Goal: Task Accomplishment & Management: Use online tool/utility

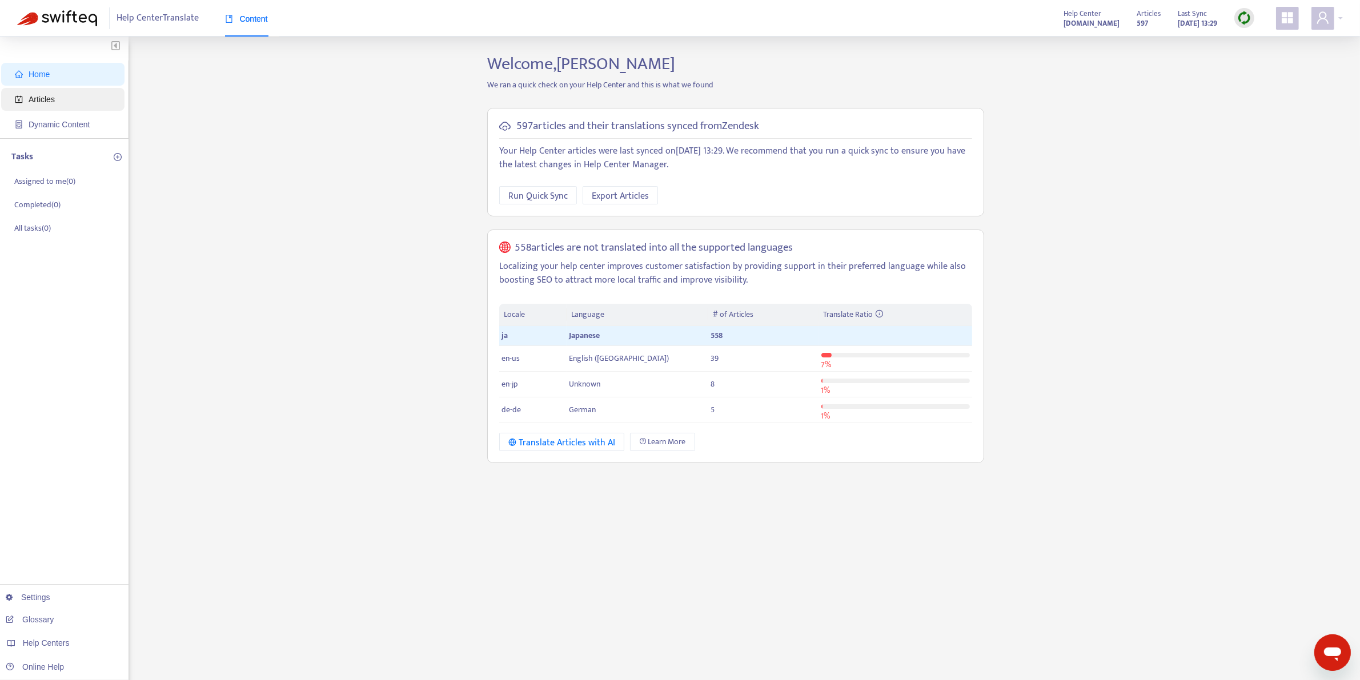
click at [56, 98] on span "Articles" at bounding box center [65, 99] width 101 height 23
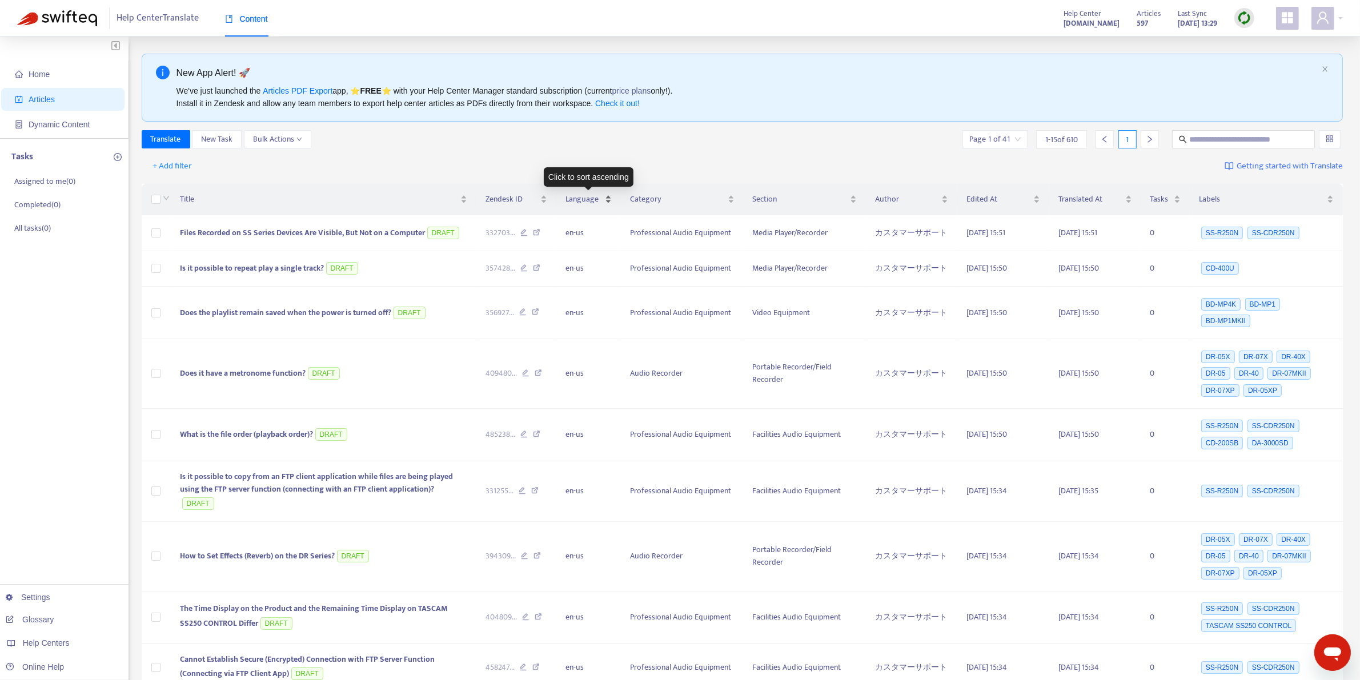
click at [594, 205] on span "Language" at bounding box center [585, 199] width 38 height 13
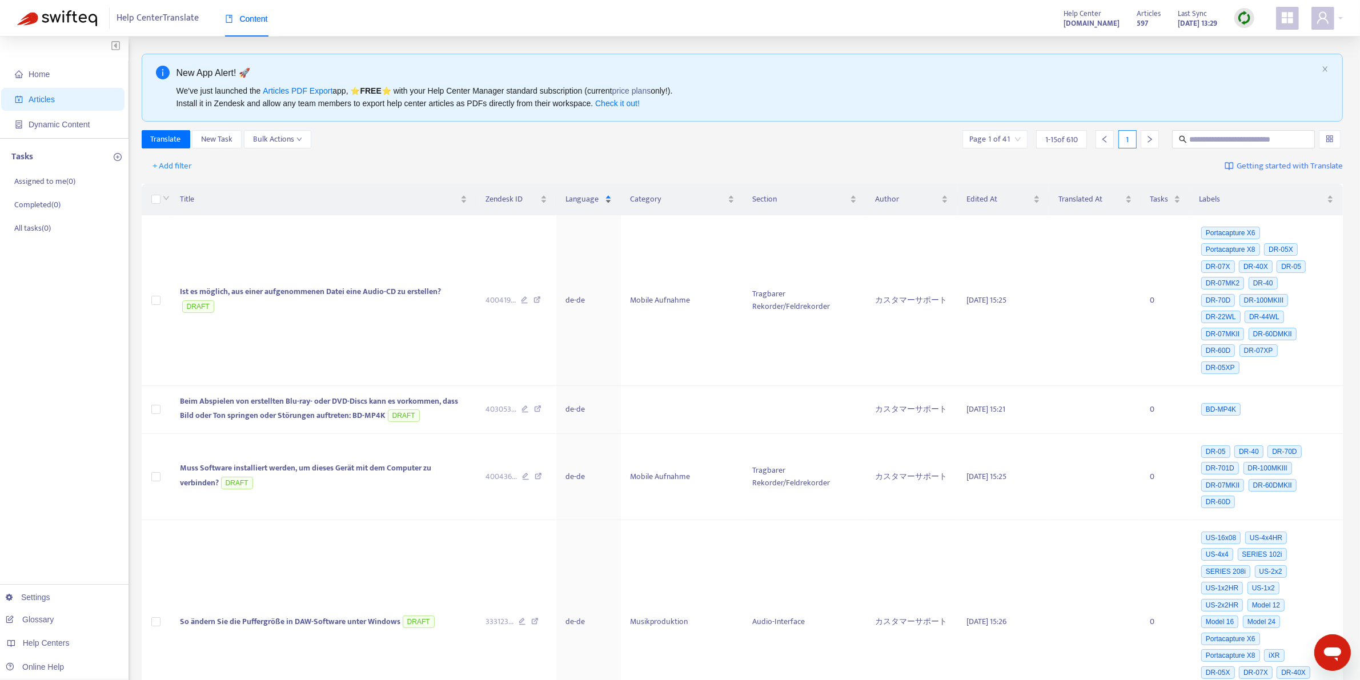
click at [609, 197] on div "Language" at bounding box center [589, 199] width 47 height 13
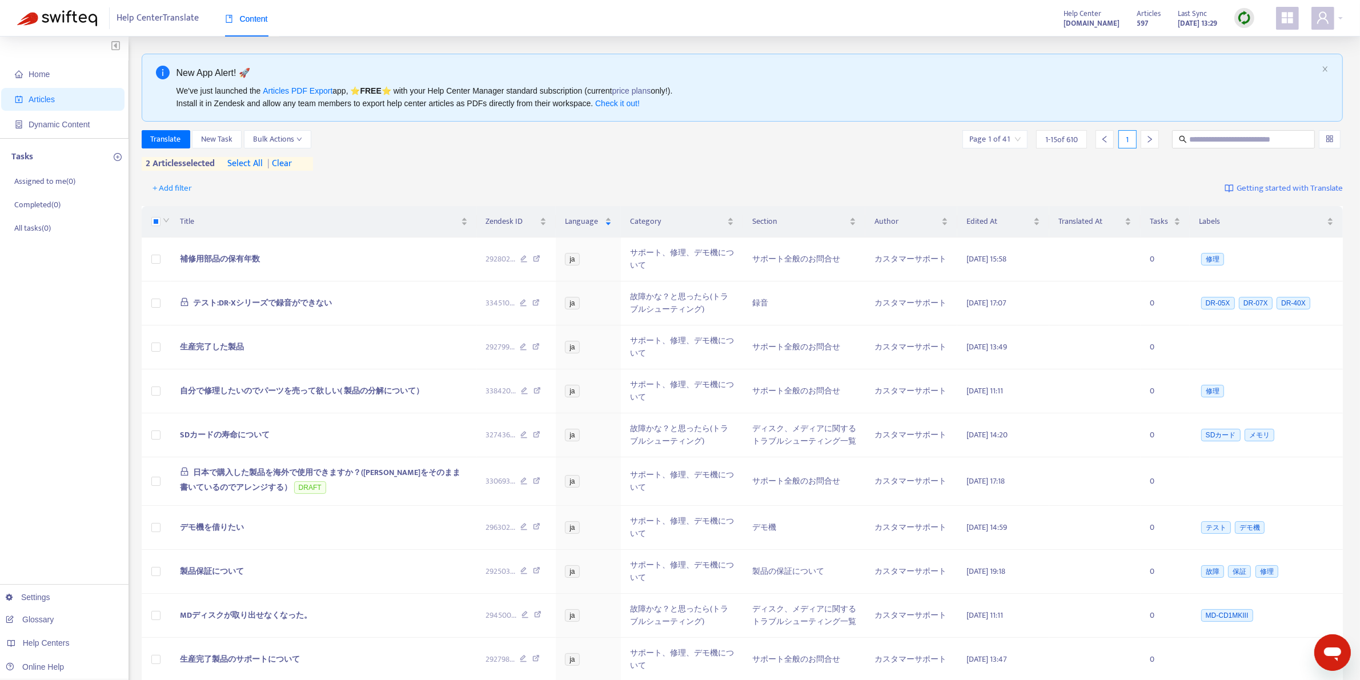
click at [1150, 136] on icon "right" at bounding box center [1150, 139] width 8 height 8
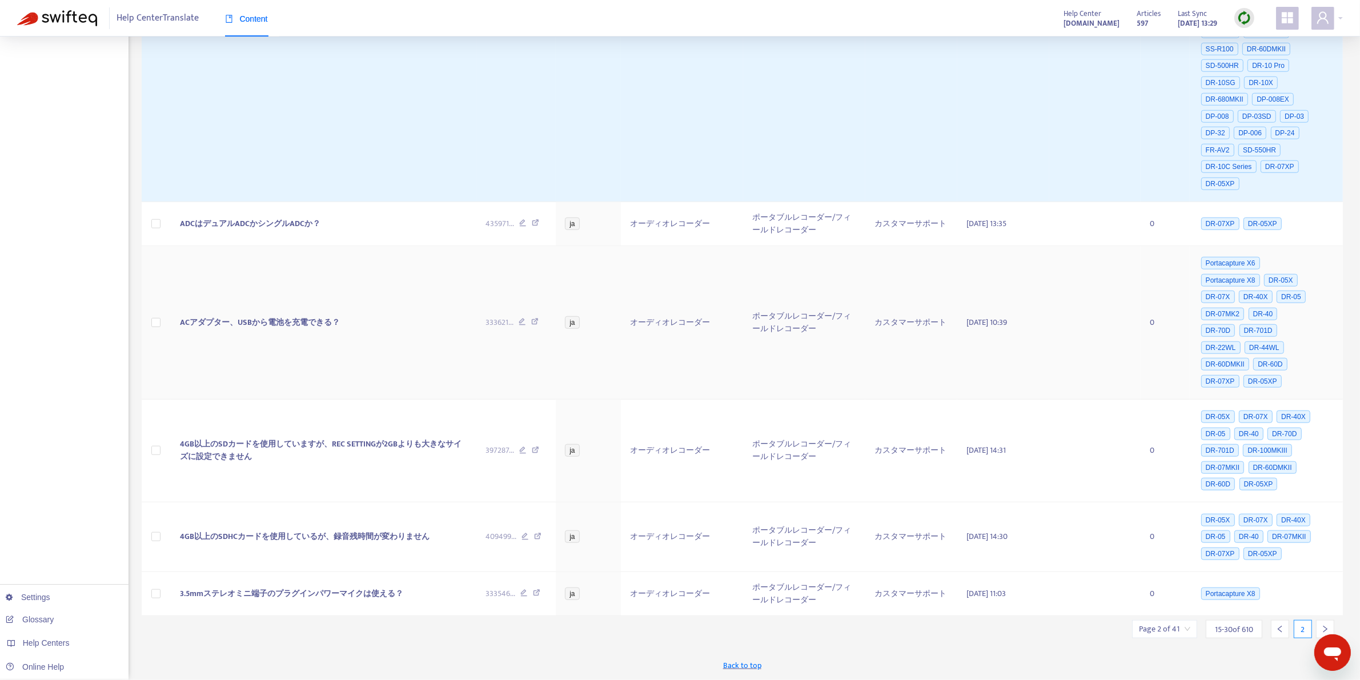
scroll to position [1459, 0]
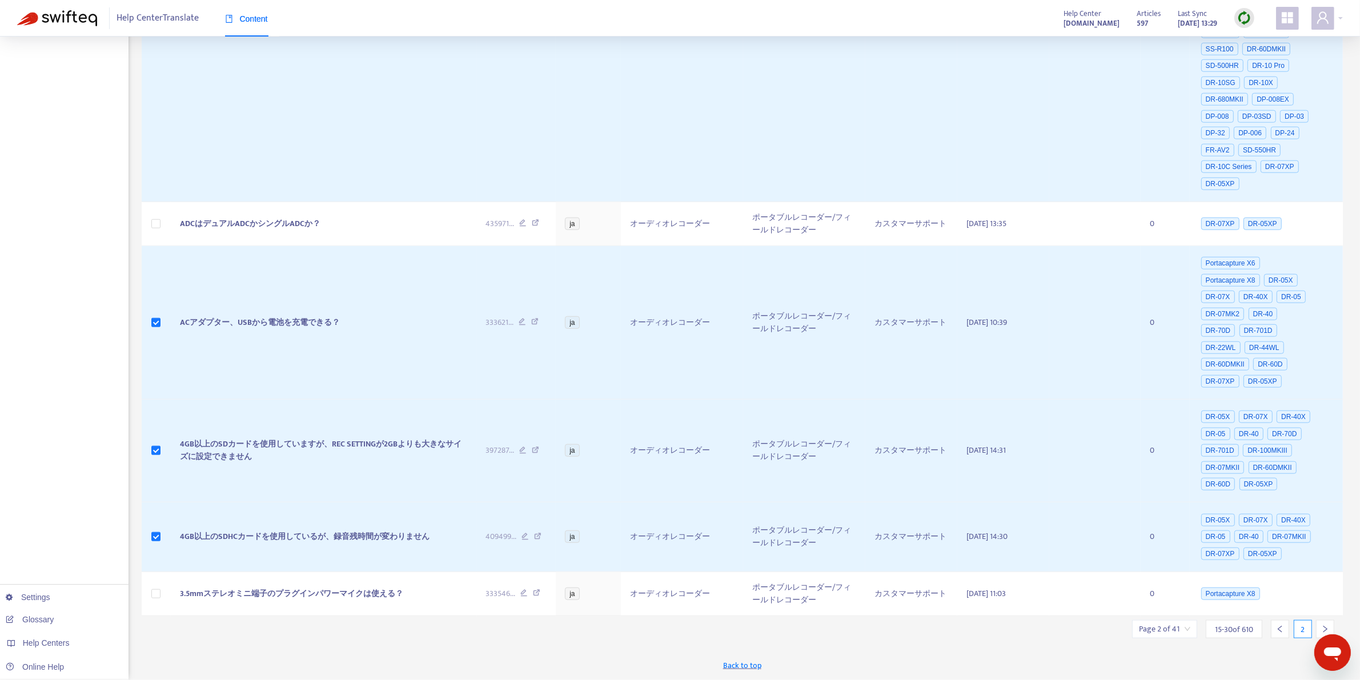
click at [1326, 621] on div at bounding box center [1325, 629] width 18 height 18
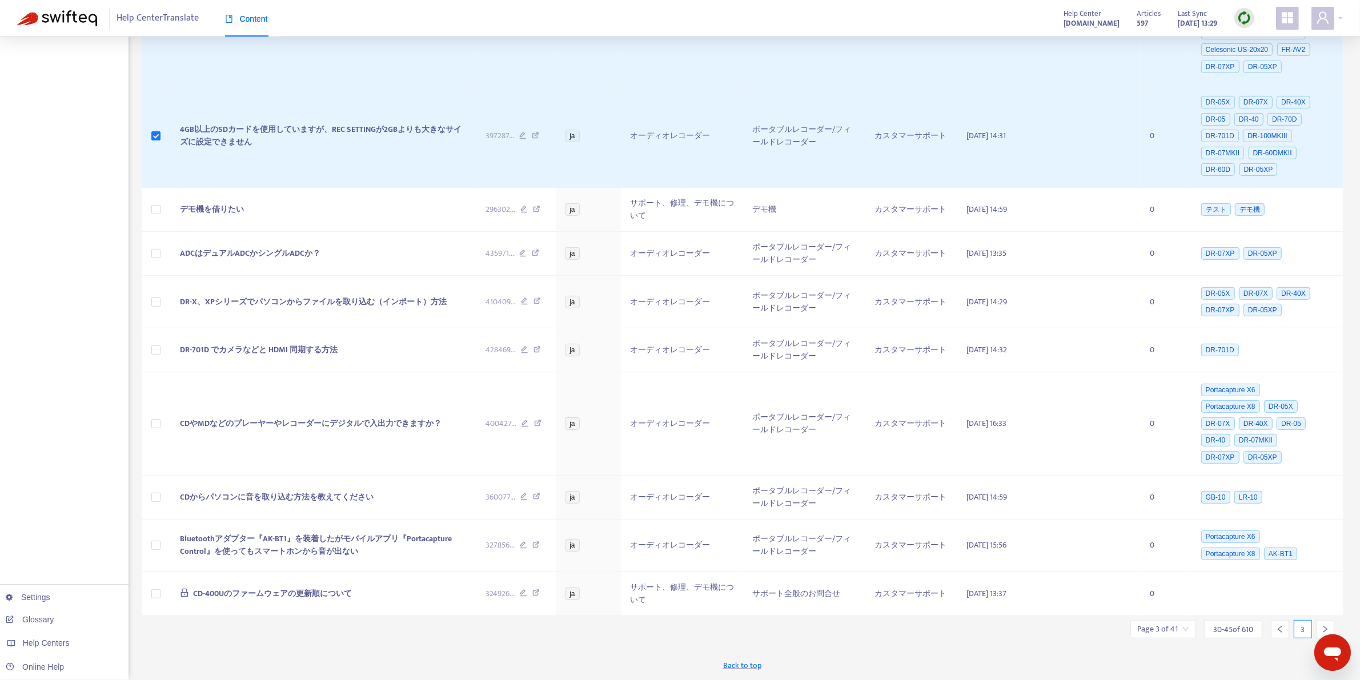
scroll to position [595, 0]
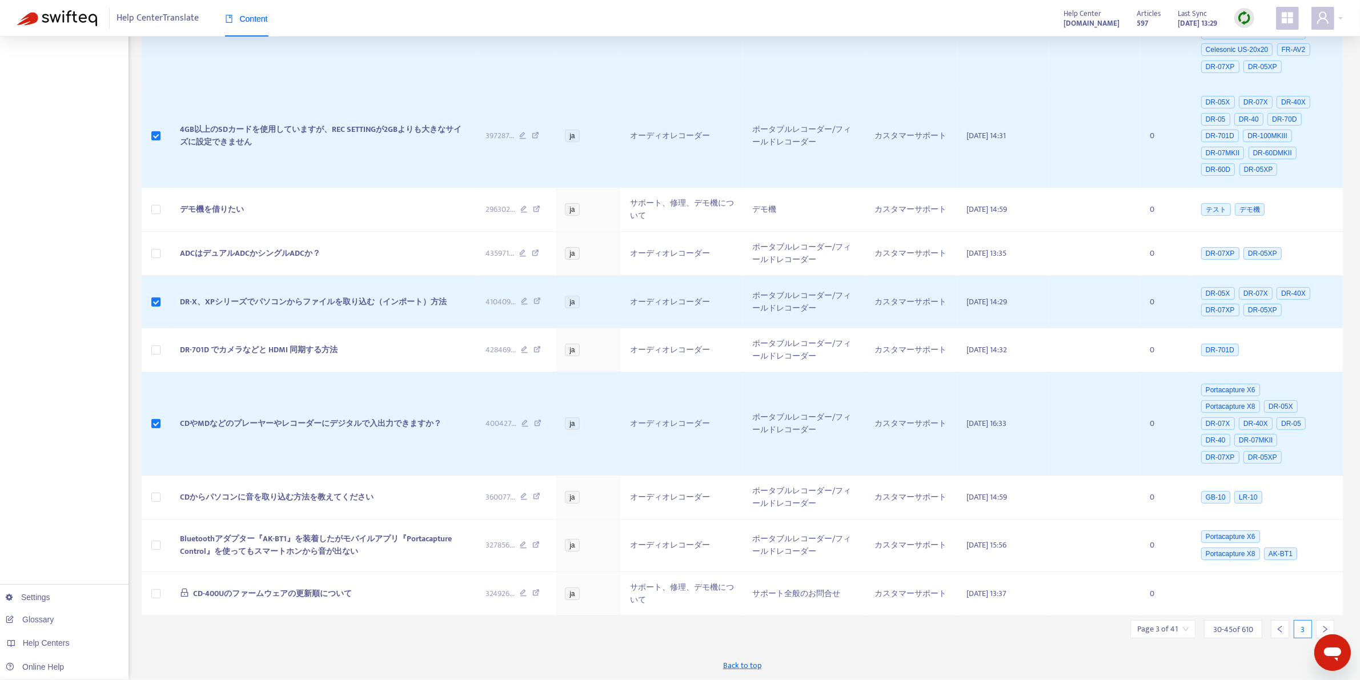
click at [1318, 626] on div at bounding box center [1325, 629] width 18 height 18
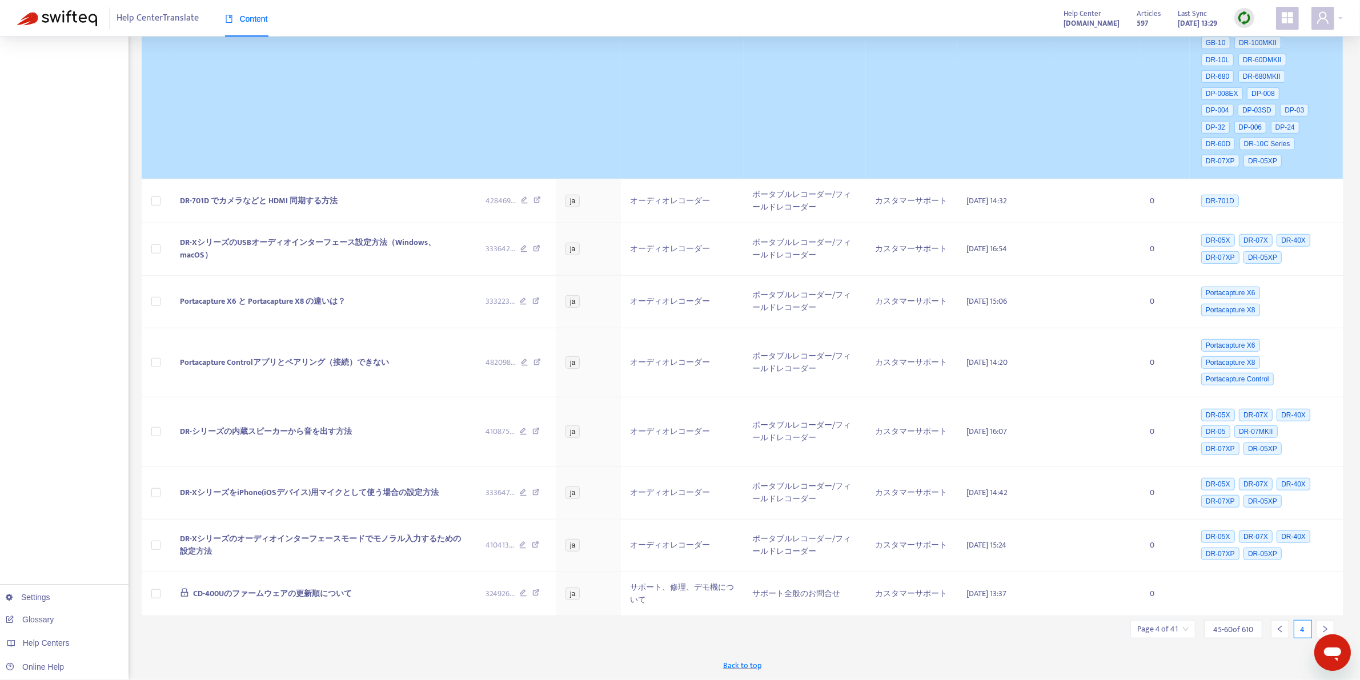
scroll to position [1000, 0]
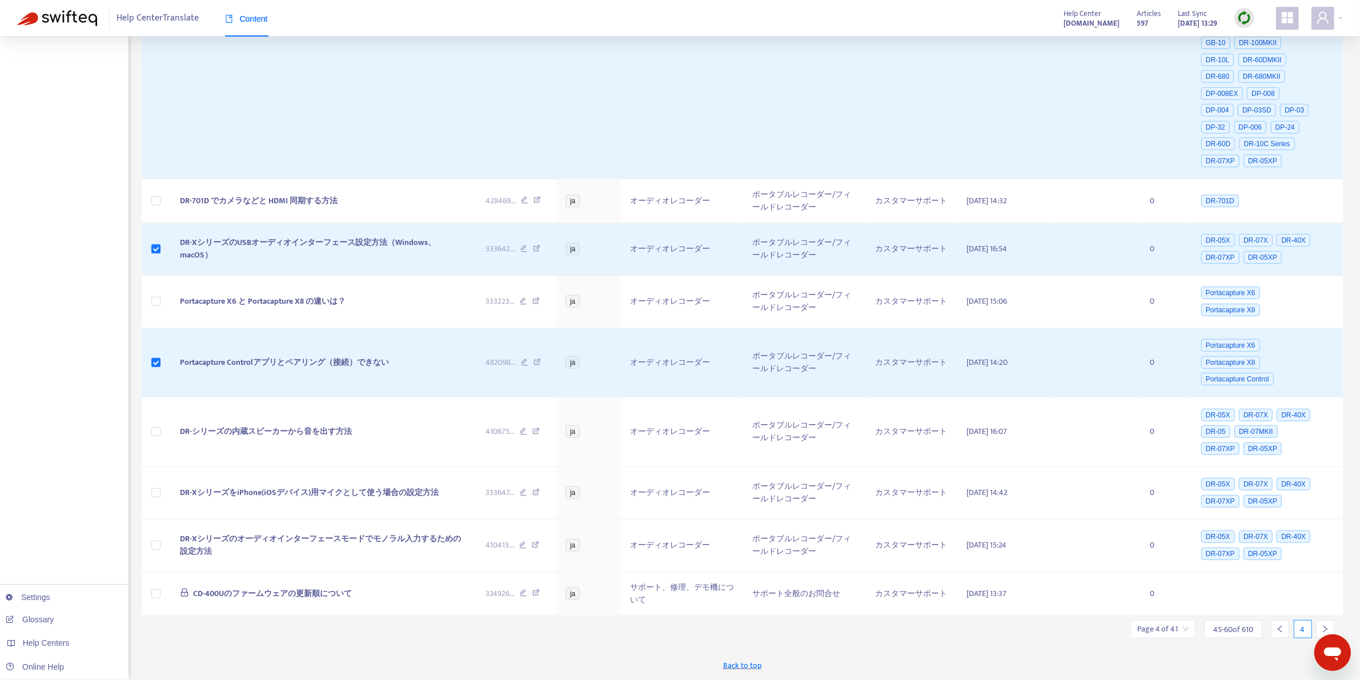
click at [1326, 630] on icon "right" at bounding box center [1326, 630] width 8 height 8
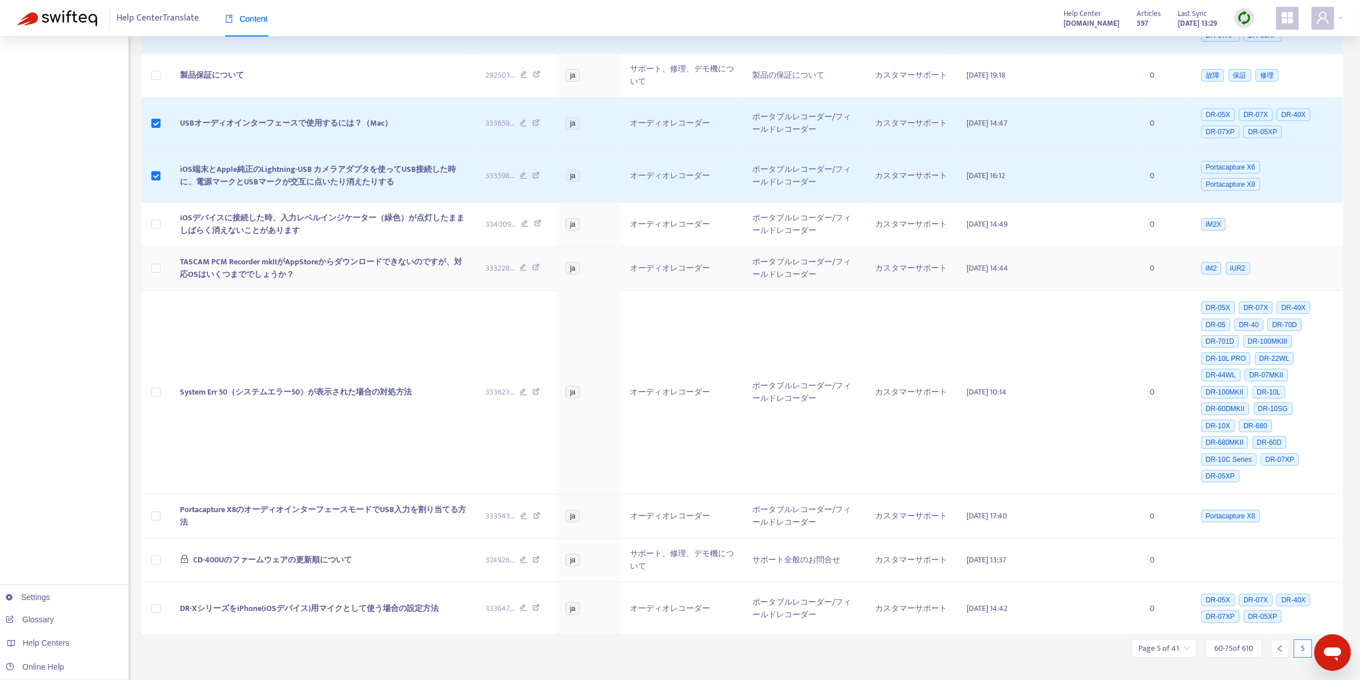
scroll to position [563, 0]
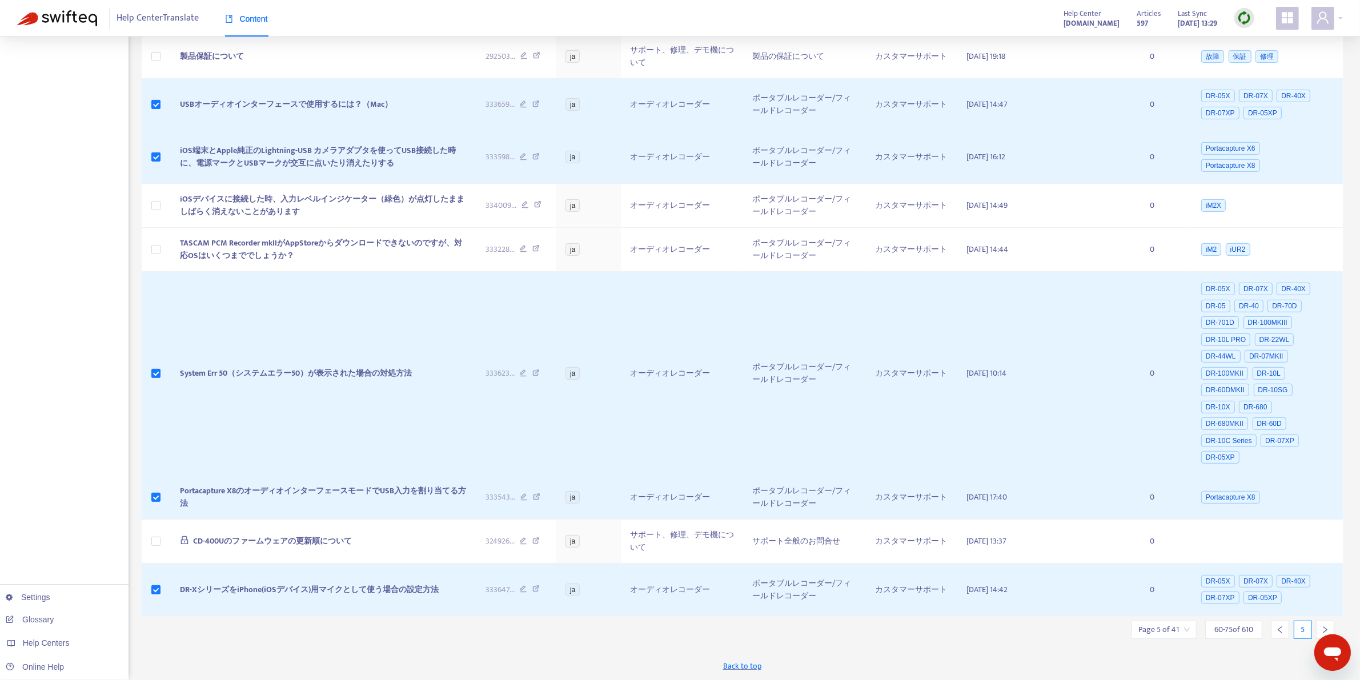
click at [1322, 627] on icon "right" at bounding box center [1326, 630] width 8 height 8
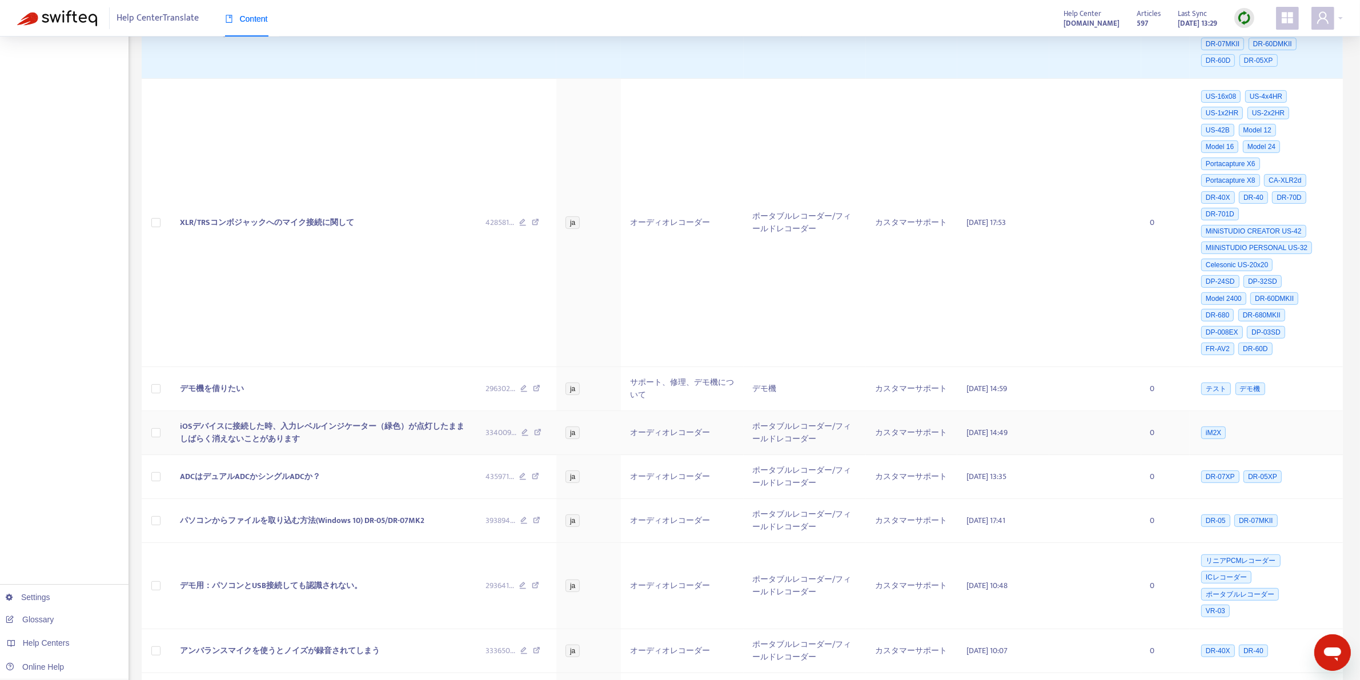
scroll to position [0, 0]
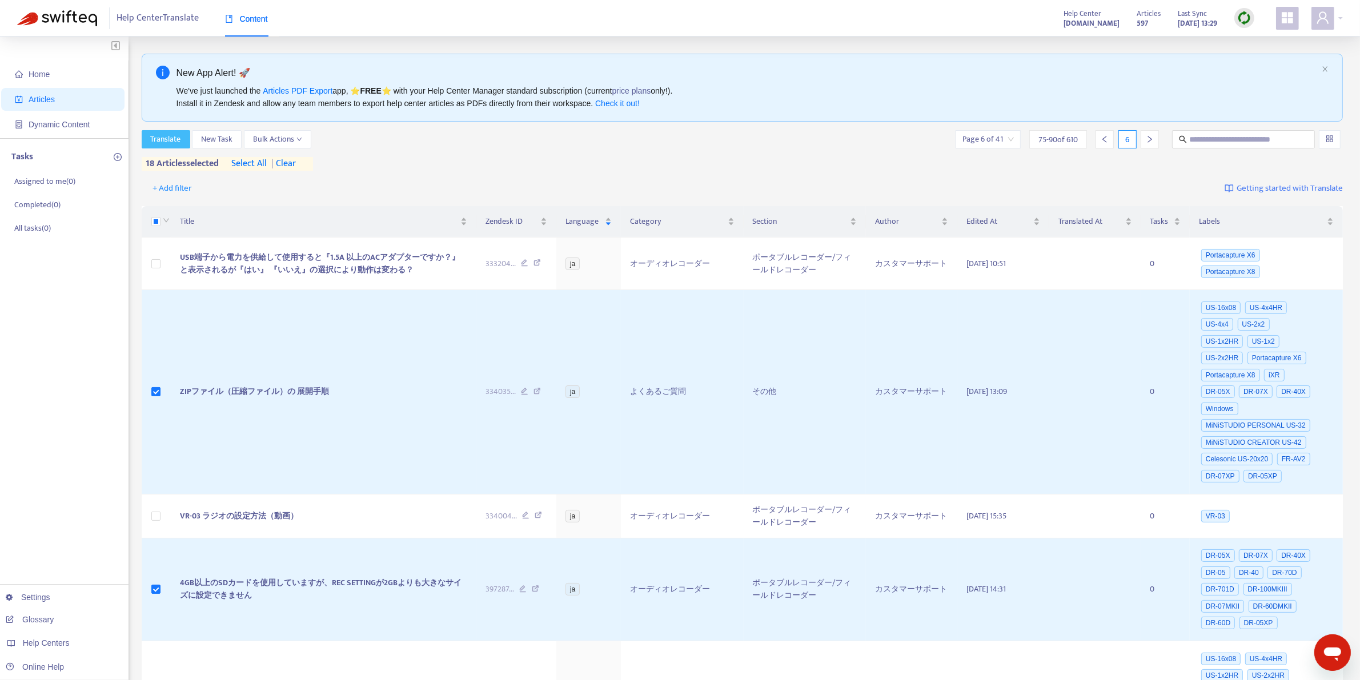
click at [158, 141] on span "Translate" at bounding box center [166, 139] width 30 height 13
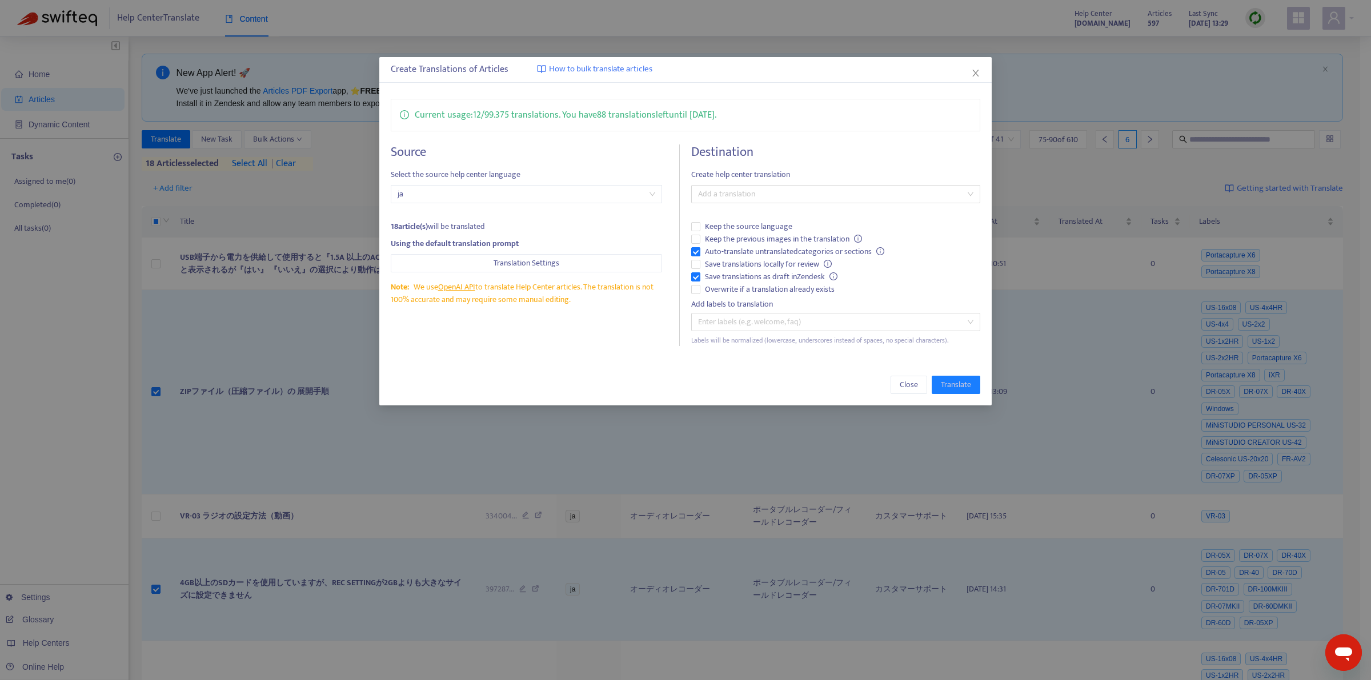
click at [567, 198] on span "ja" at bounding box center [527, 194] width 258 height 17
click at [566, 266] on button "Translation Settings" at bounding box center [526, 263] width 271 height 18
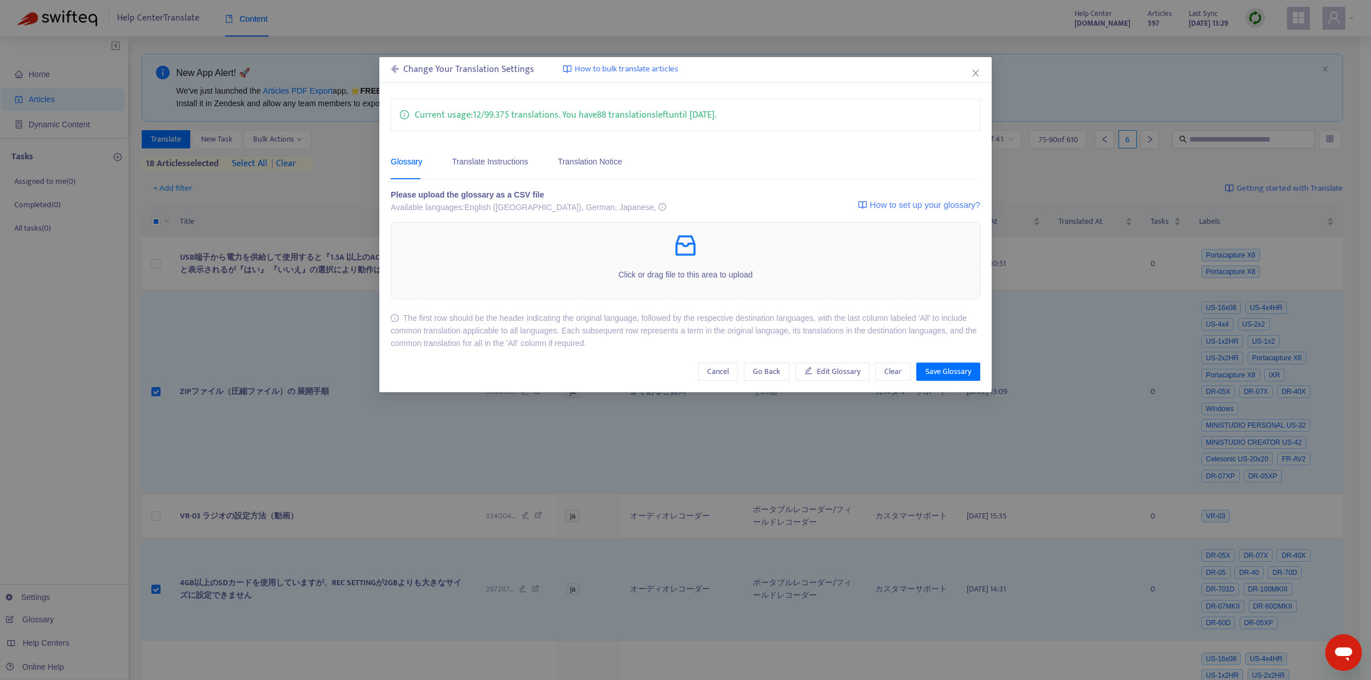
click at [395, 69] on icon at bounding box center [395, 68] width 8 height 9
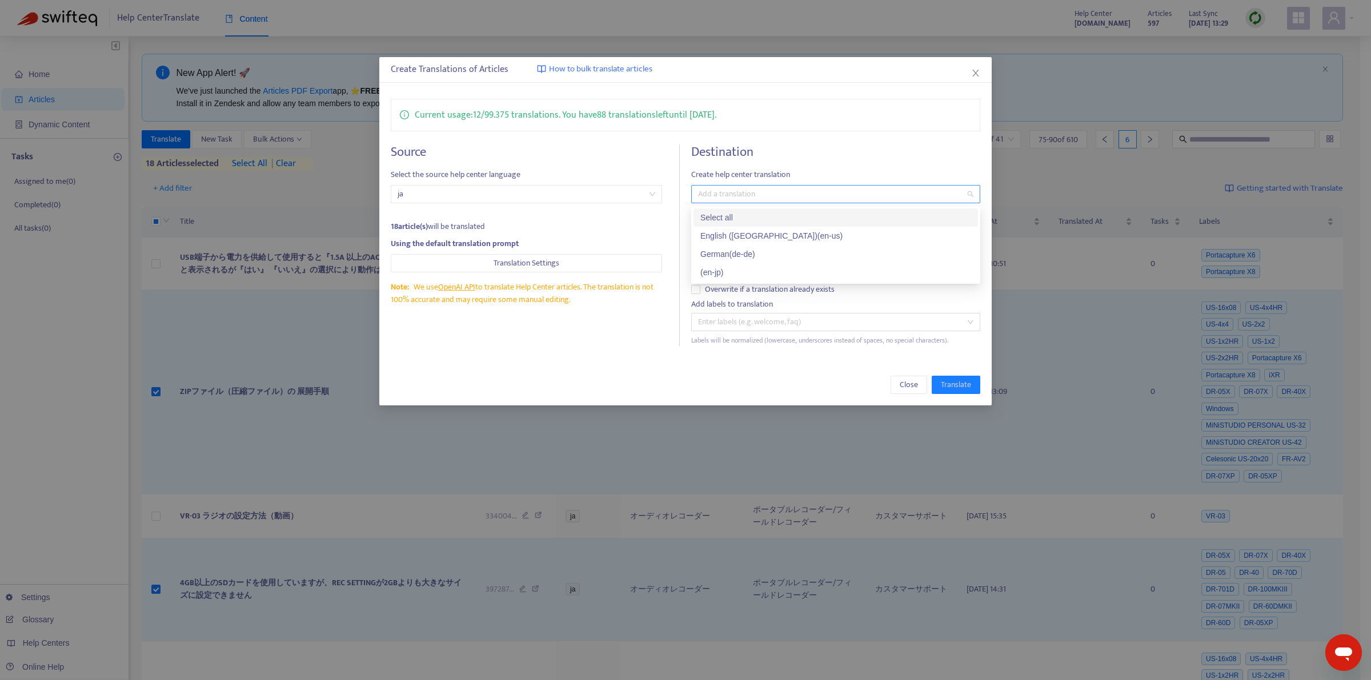
click at [963, 194] on div at bounding box center [830, 194] width 272 height 14
click at [752, 235] on div "English ([GEOGRAPHIC_DATA]) ( en-us )" at bounding box center [835, 236] width 271 height 13
click at [675, 158] on div "Source Select the source help center language ja 18 article(s) will be translat…" at bounding box center [535, 246] width 289 height 202
click at [960, 385] on span "Translate" at bounding box center [956, 385] width 30 height 13
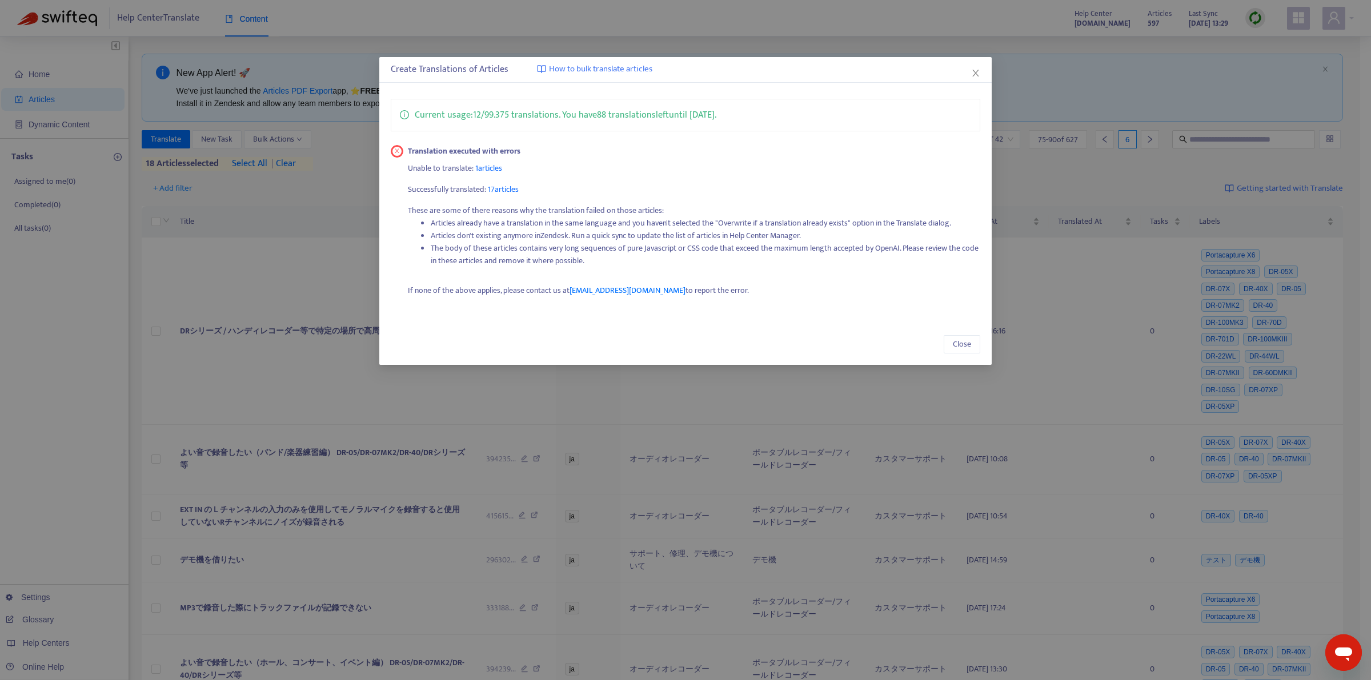
click at [968, 66] on div "Create Translations of Articles How to bulk translate articles" at bounding box center [686, 70] width 590 height 14
click at [972, 74] on icon "close" at bounding box center [975, 73] width 9 height 9
